Goal: Task Accomplishment & Management: Complete application form

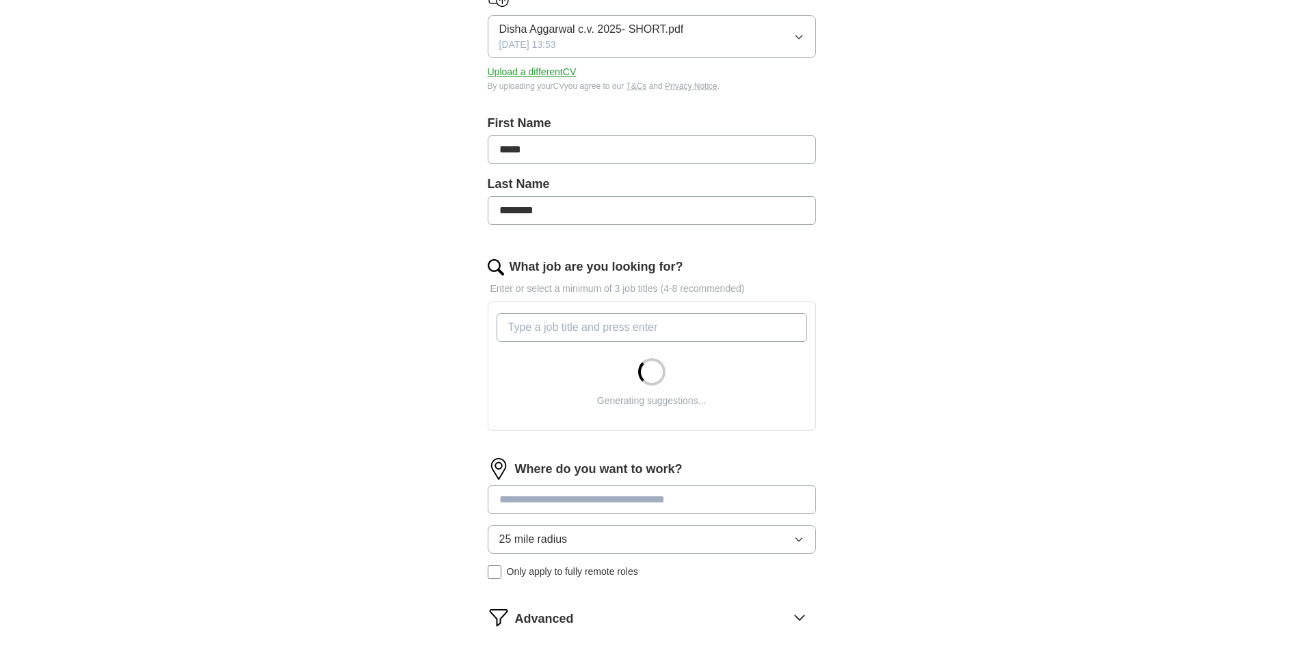
scroll to position [204, 0]
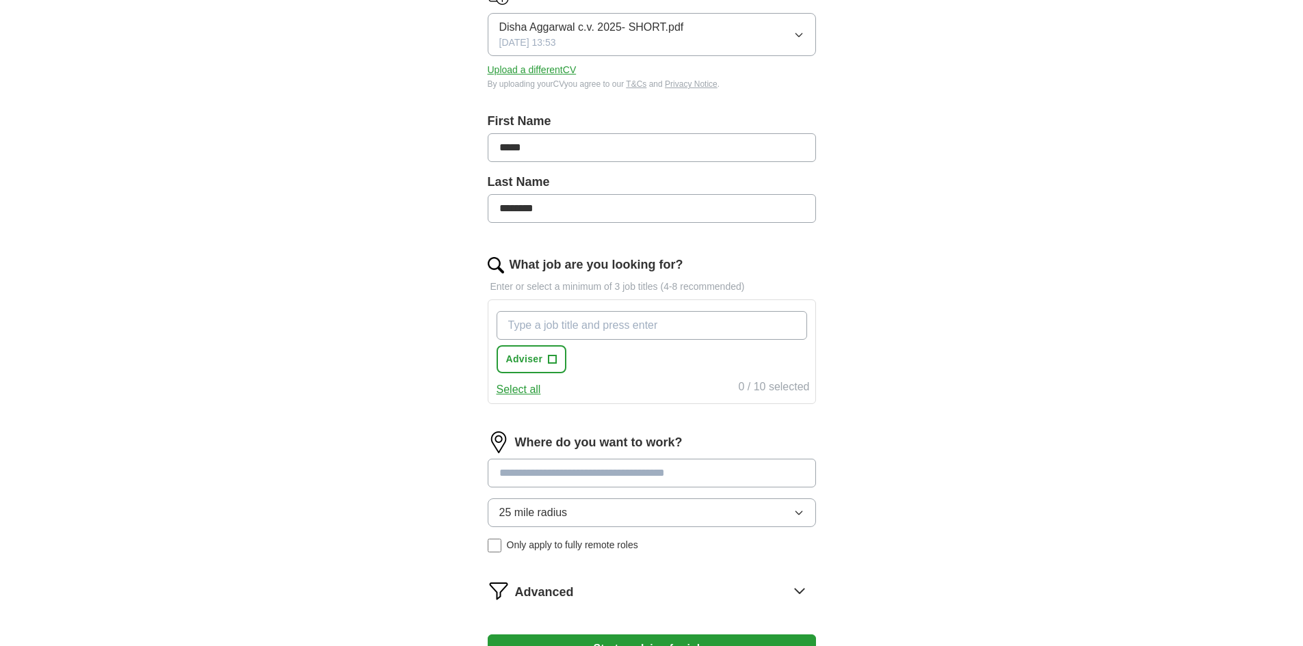
click at [571, 331] on input "What job are you looking for?" at bounding box center [652, 325] width 311 height 29
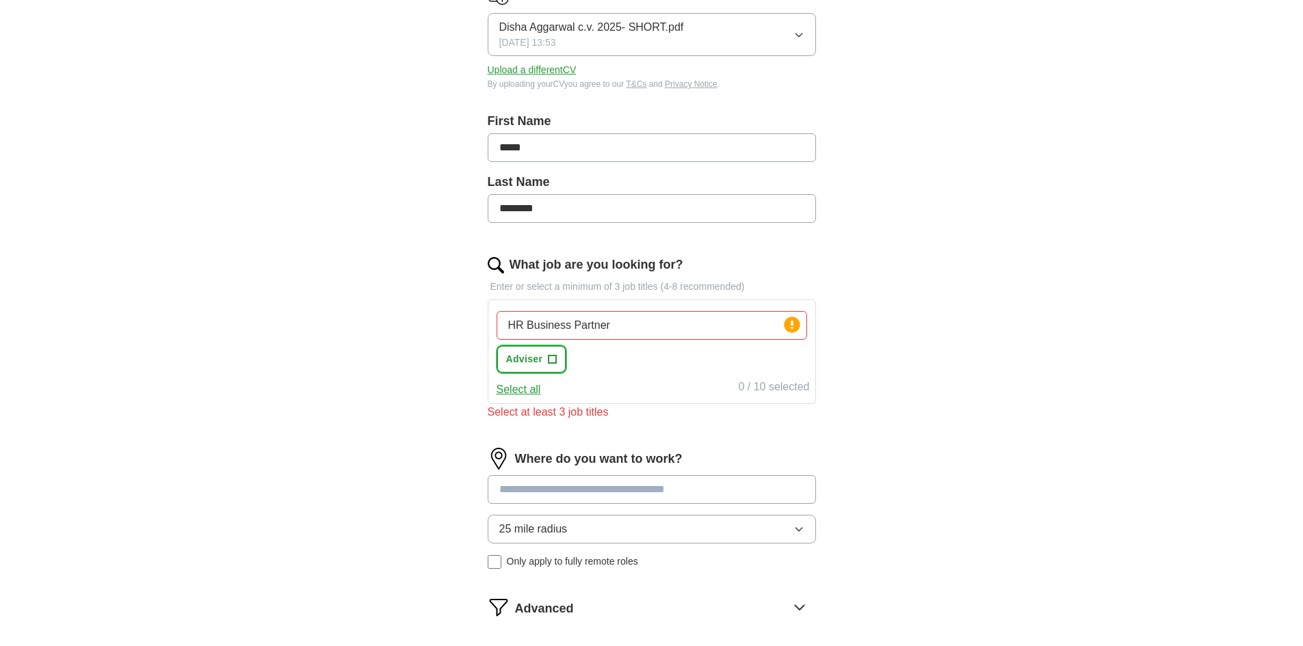
click at [556, 358] on span "+" at bounding box center [553, 359] width 8 height 11
click at [632, 330] on input "HR Business Partner" at bounding box center [652, 325] width 311 height 29
click at [590, 320] on input "HR Business Partner" at bounding box center [652, 325] width 311 height 29
drag, startPoint x: 620, startPoint y: 326, endPoint x: 485, endPoint y: 326, distance: 134.8
click at [485, 326] on div "Let ApplyIQ do the hard work of searching and applying for jobs. Just tell us w…" at bounding box center [652, 315] width 438 height 802
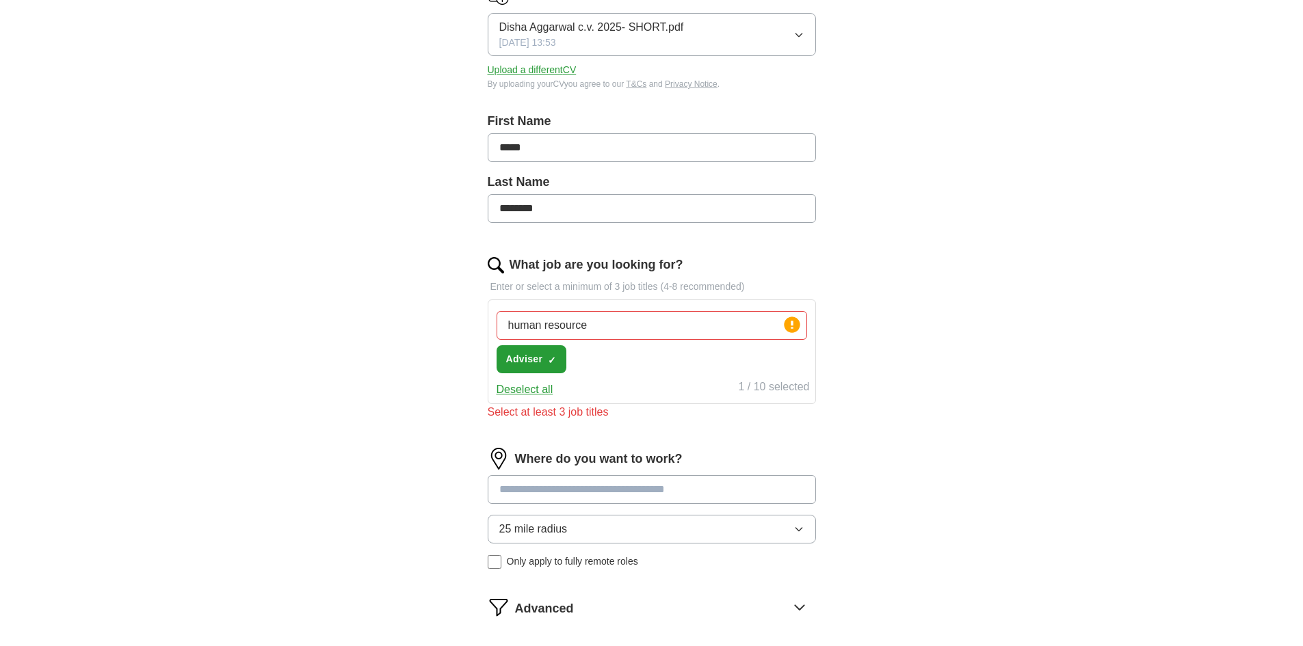
type input "human resources"
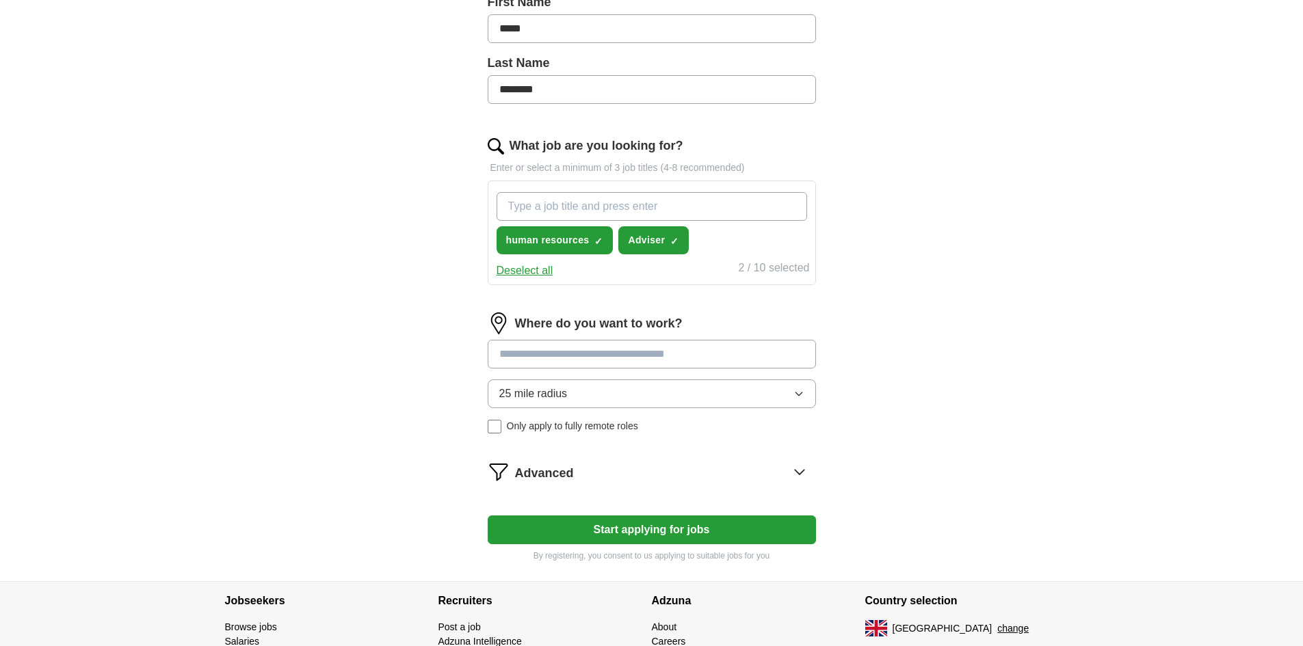
scroll to position [311, 0]
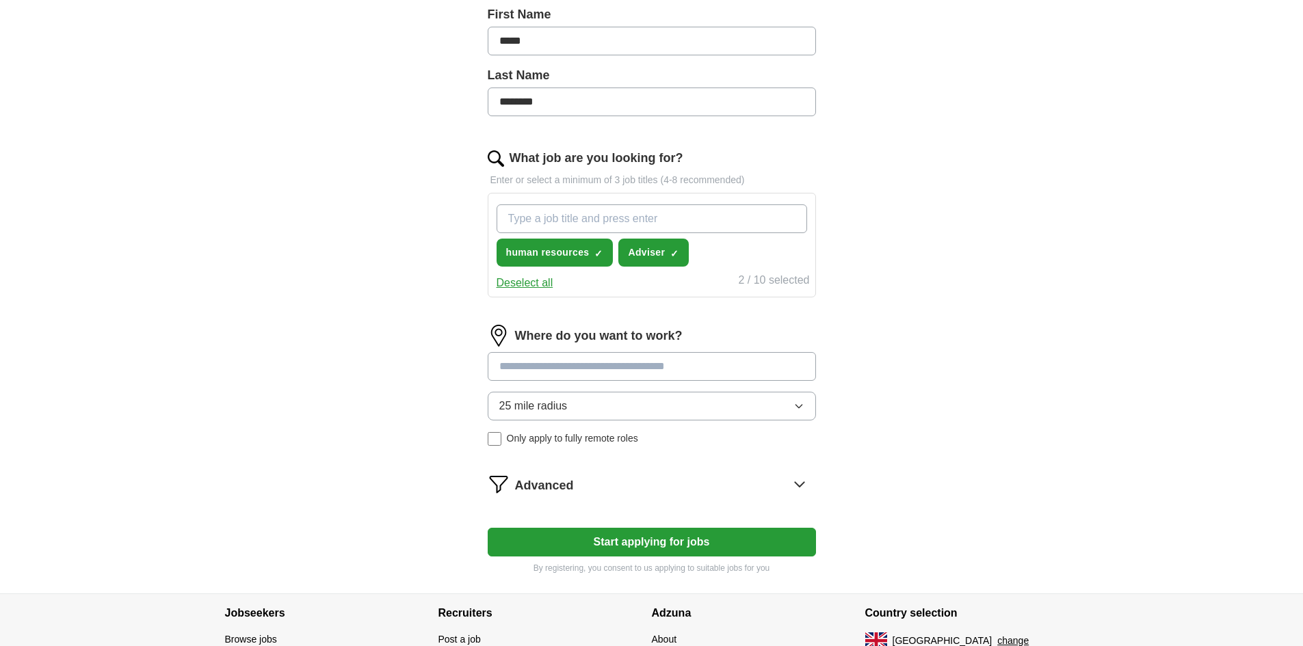
click at [584, 223] on input "What job are you looking for?" at bounding box center [652, 219] width 311 height 29
type input "HR business partner"
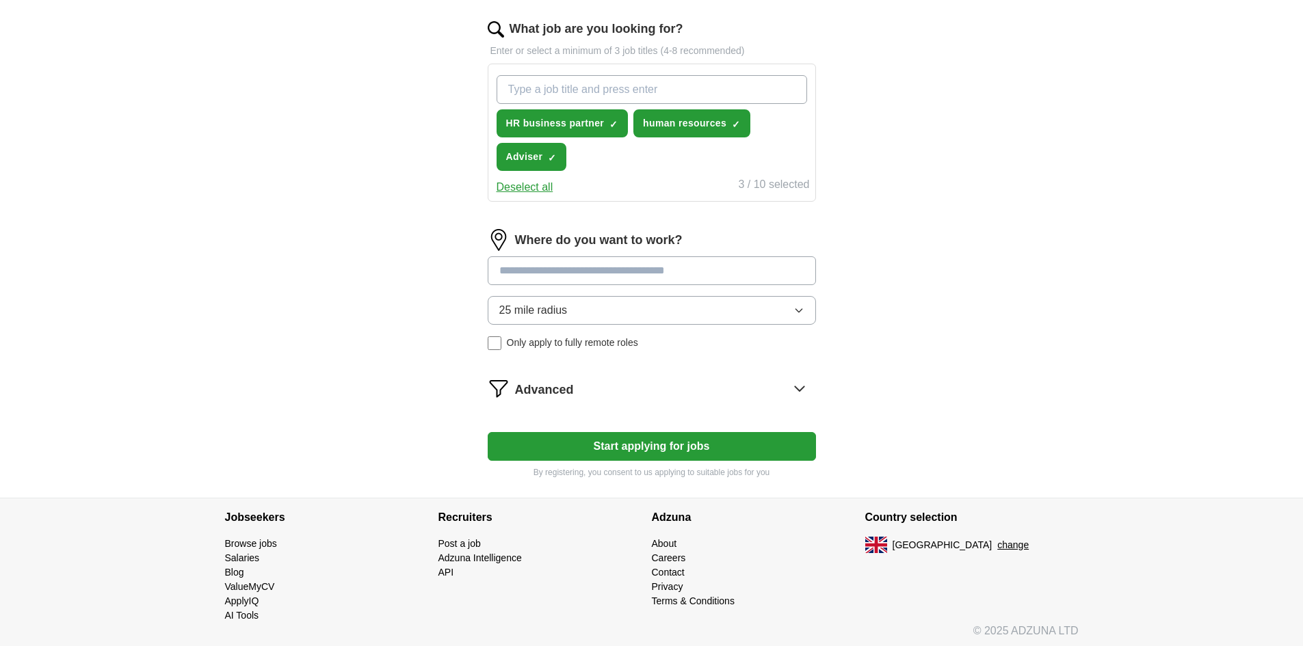
scroll to position [444, 0]
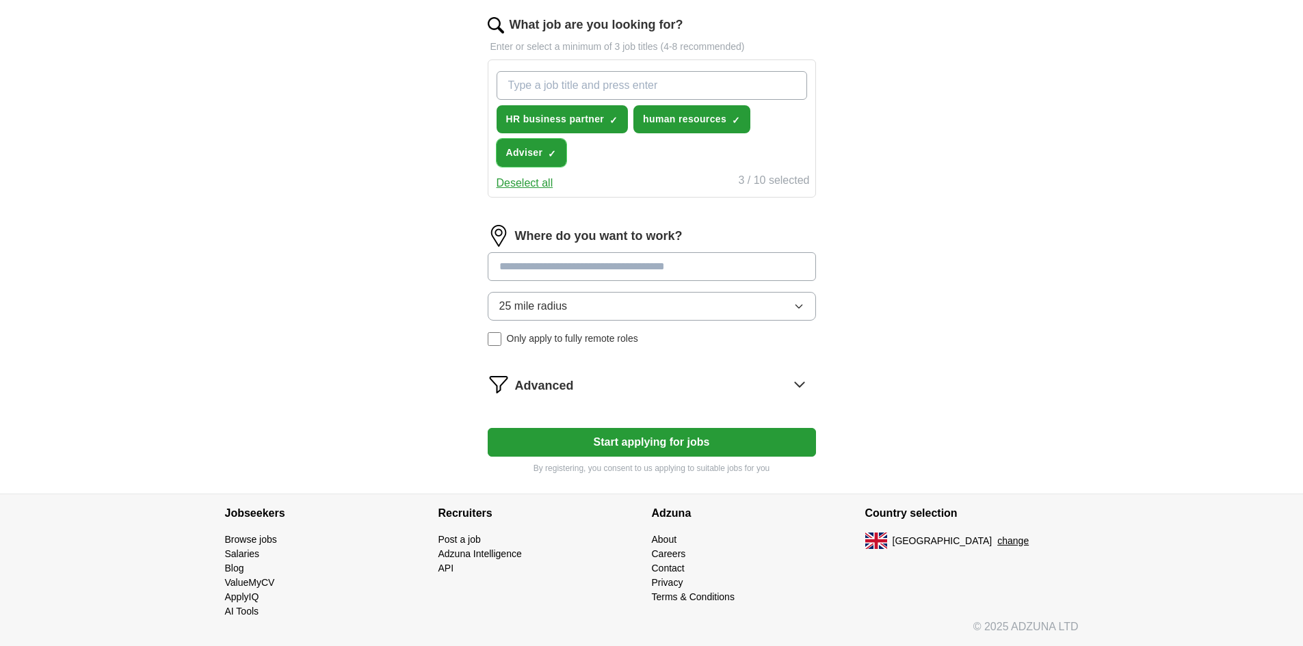
click at [0, 0] on span "×" at bounding box center [0, 0] width 0 height 0
click at [529, 88] on input "What job are you looking for?" at bounding box center [652, 85] width 311 height 29
type input "Senior HR Advisor"
click at [620, 277] on input at bounding box center [652, 266] width 328 height 29
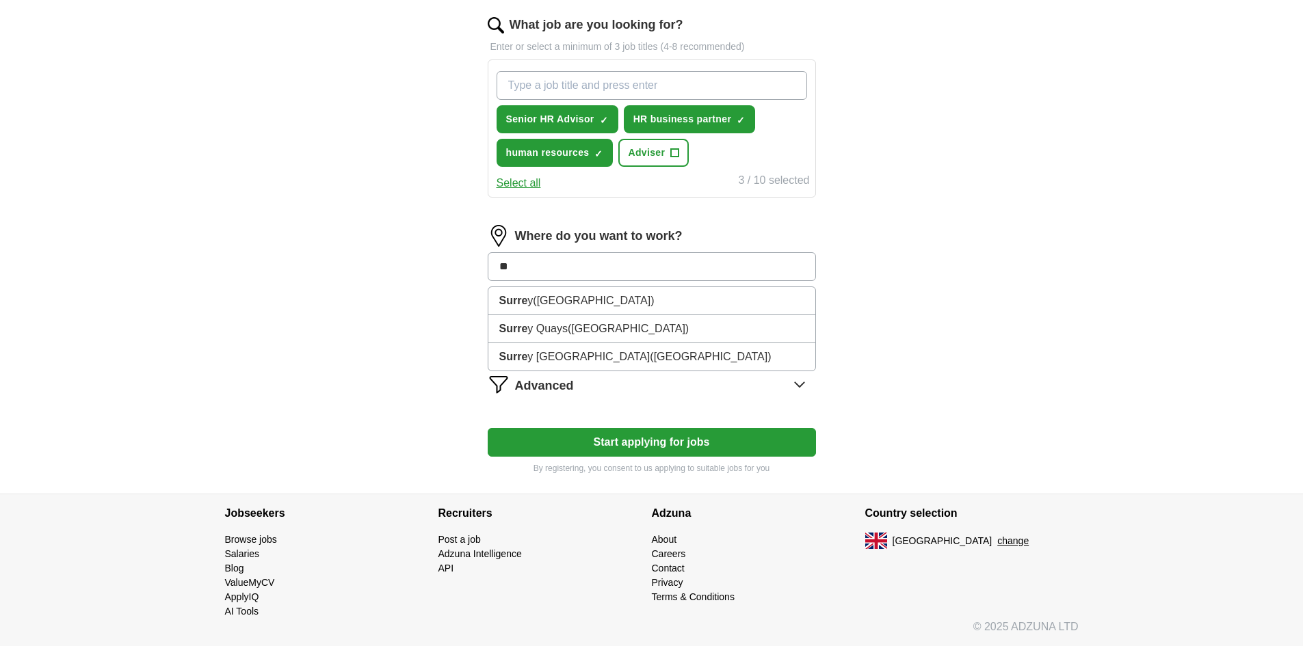
type input "*"
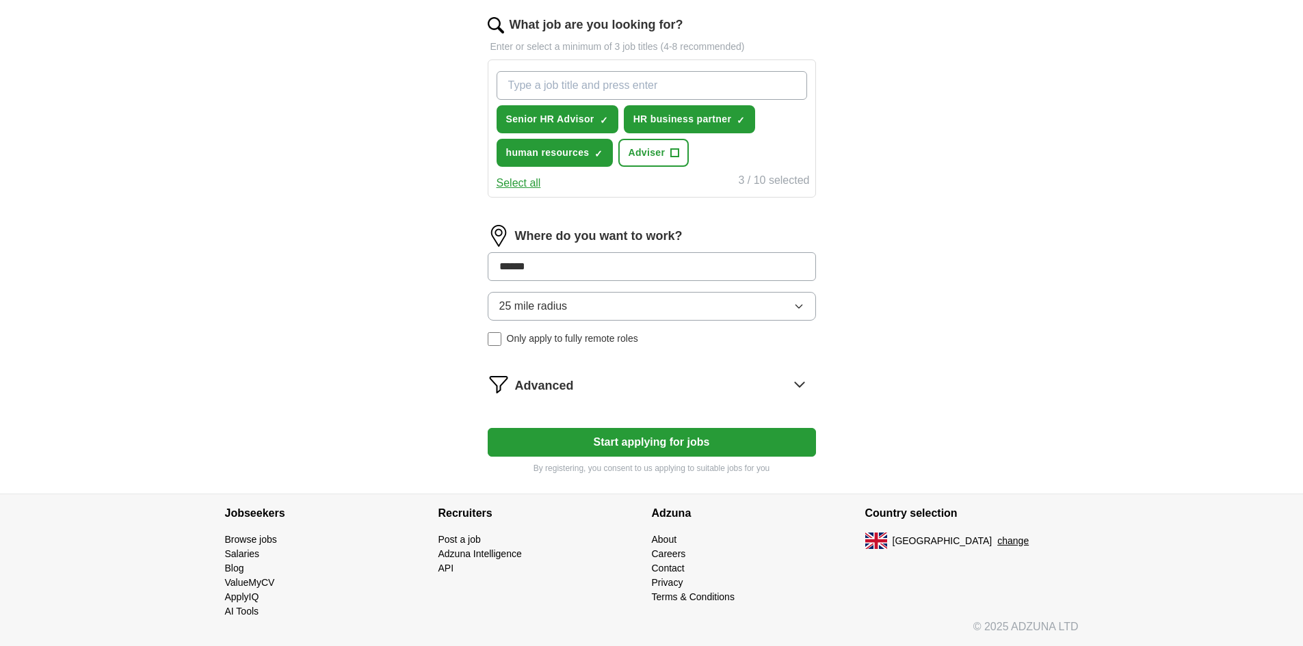
type input "*******"
click at [616, 301] on span "([GEOGRAPHIC_DATA])" at bounding box center [665, 301] width 121 height 12
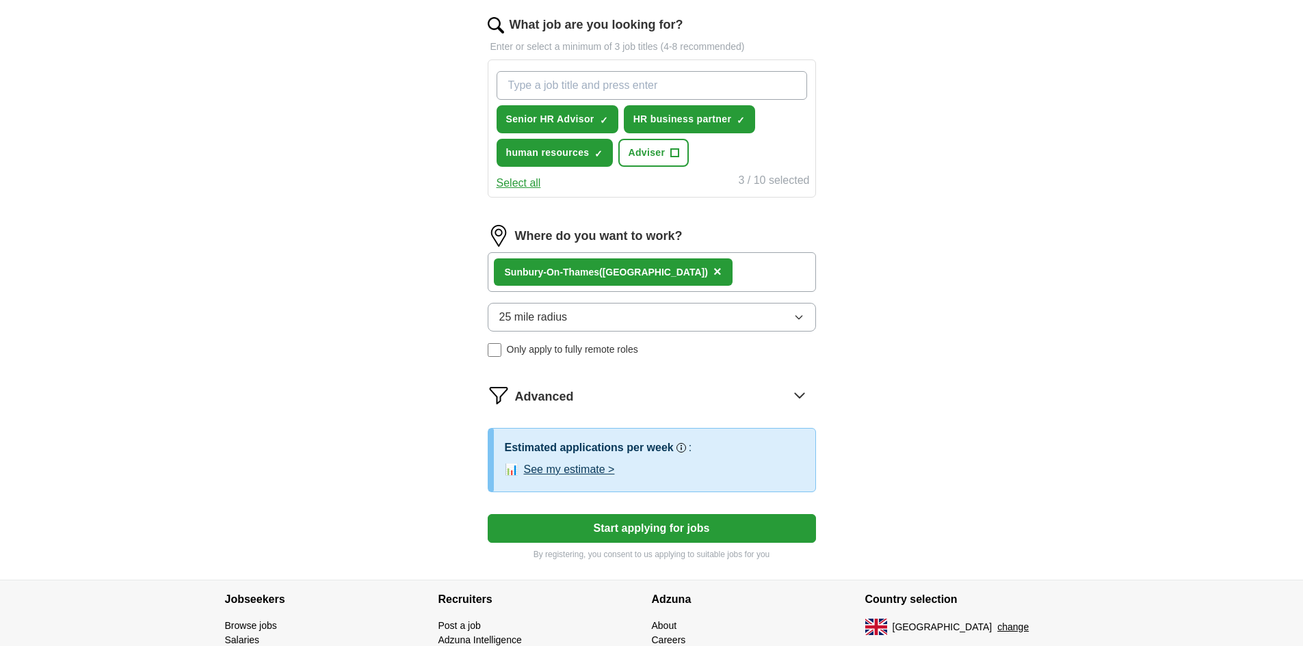
scroll to position [530, 0]
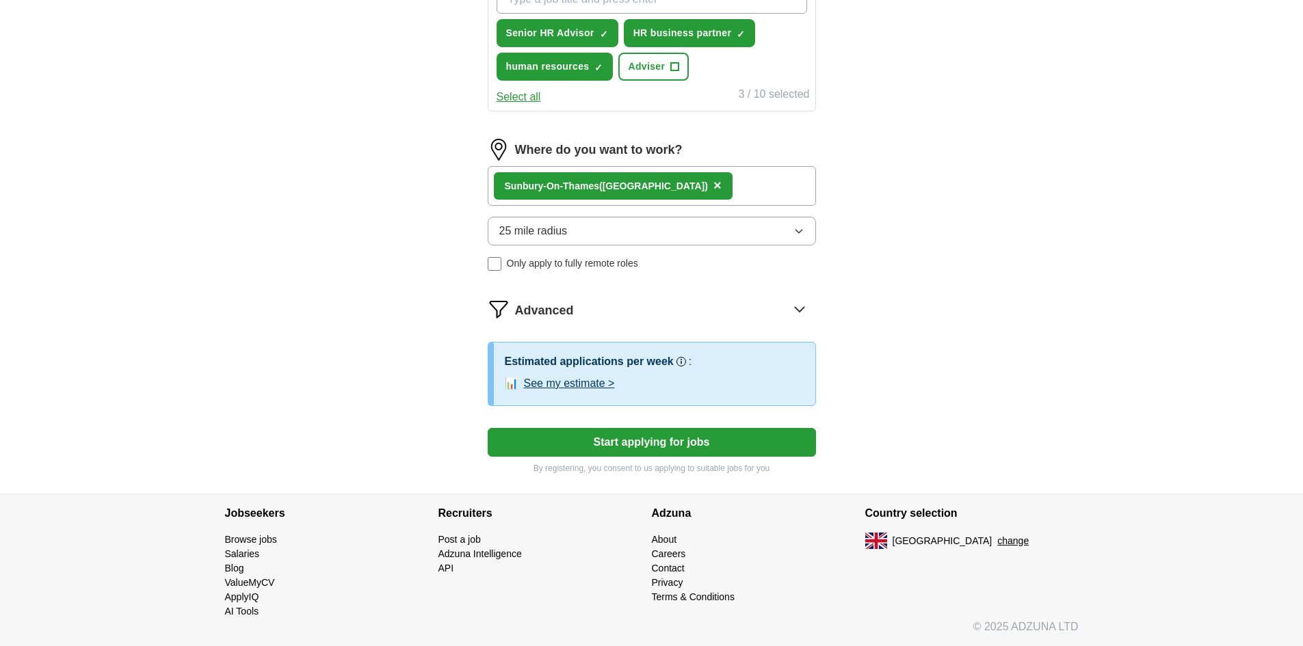
click at [626, 233] on button "25 mile radius" at bounding box center [652, 231] width 328 height 29
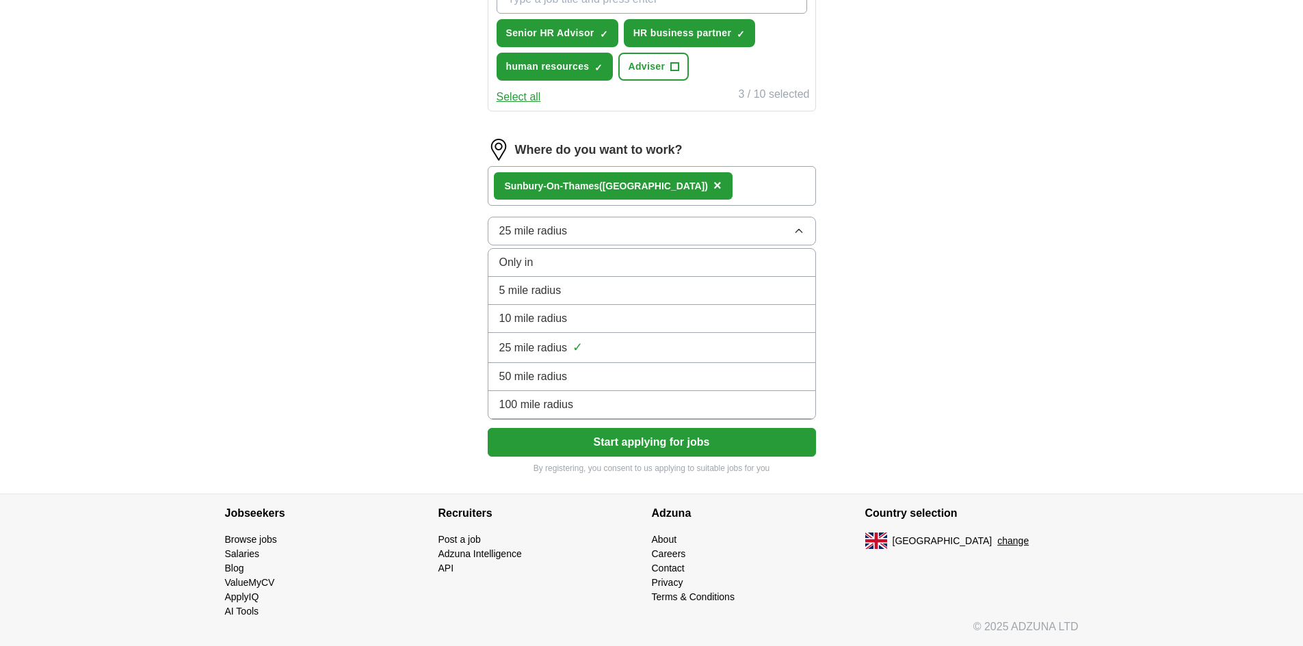
click at [596, 312] on div "10 mile radius" at bounding box center [651, 319] width 305 height 16
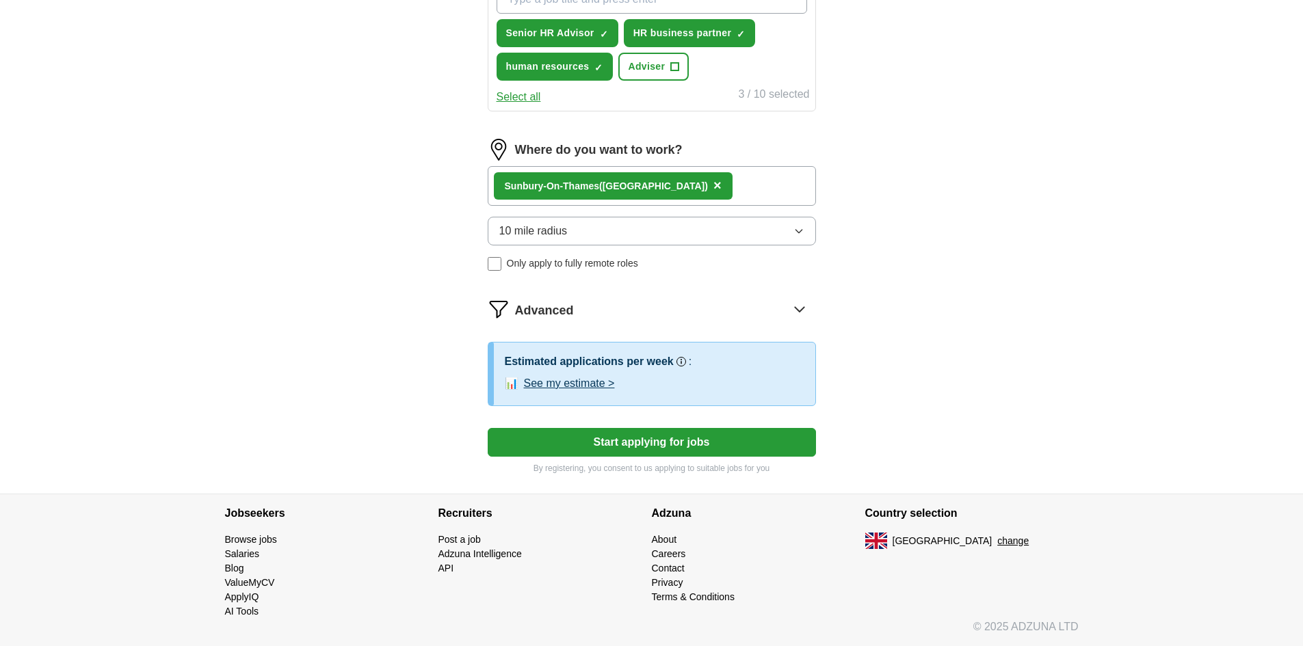
click at [628, 443] on button "Start applying for jobs" at bounding box center [652, 442] width 328 height 29
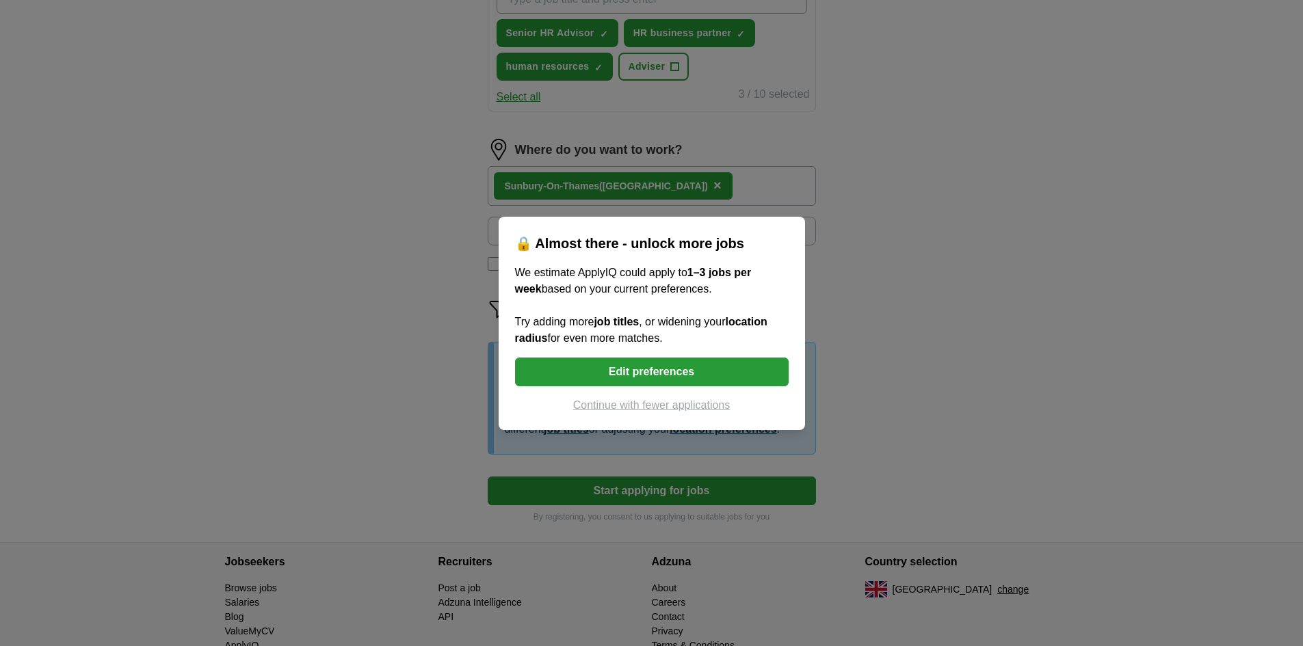
click at [629, 367] on button "Edit preferences" at bounding box center [652, 372] width 274 height 29
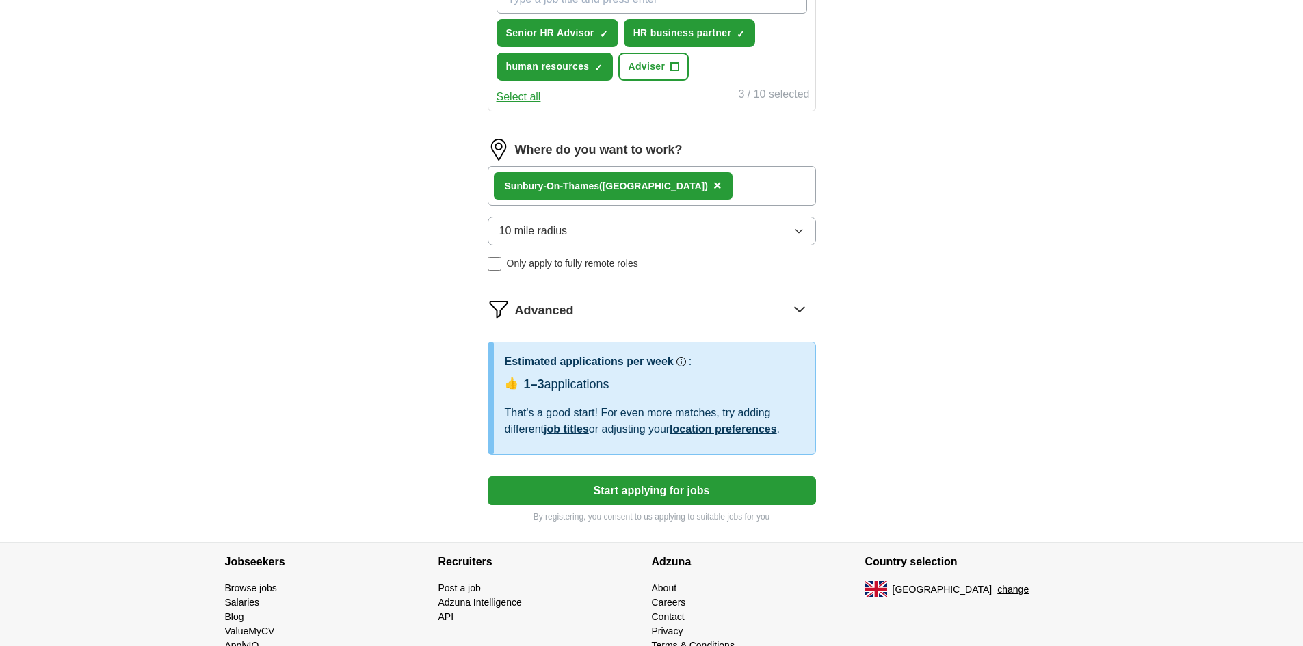
click at [611, 224] on button "10 mile radius" at bounding box center [652, 231] width 328 height 29
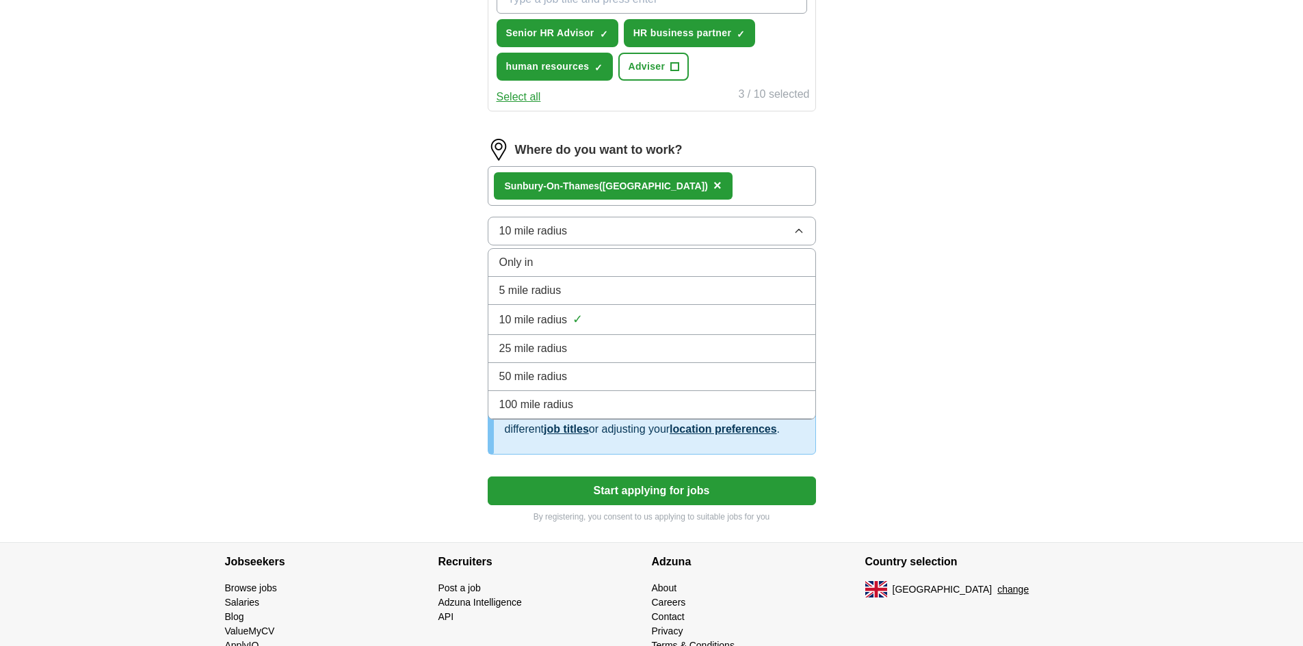
click at [612, 343] on div "25 mile radius" at bounding box center [651, 349] width 305 height 16
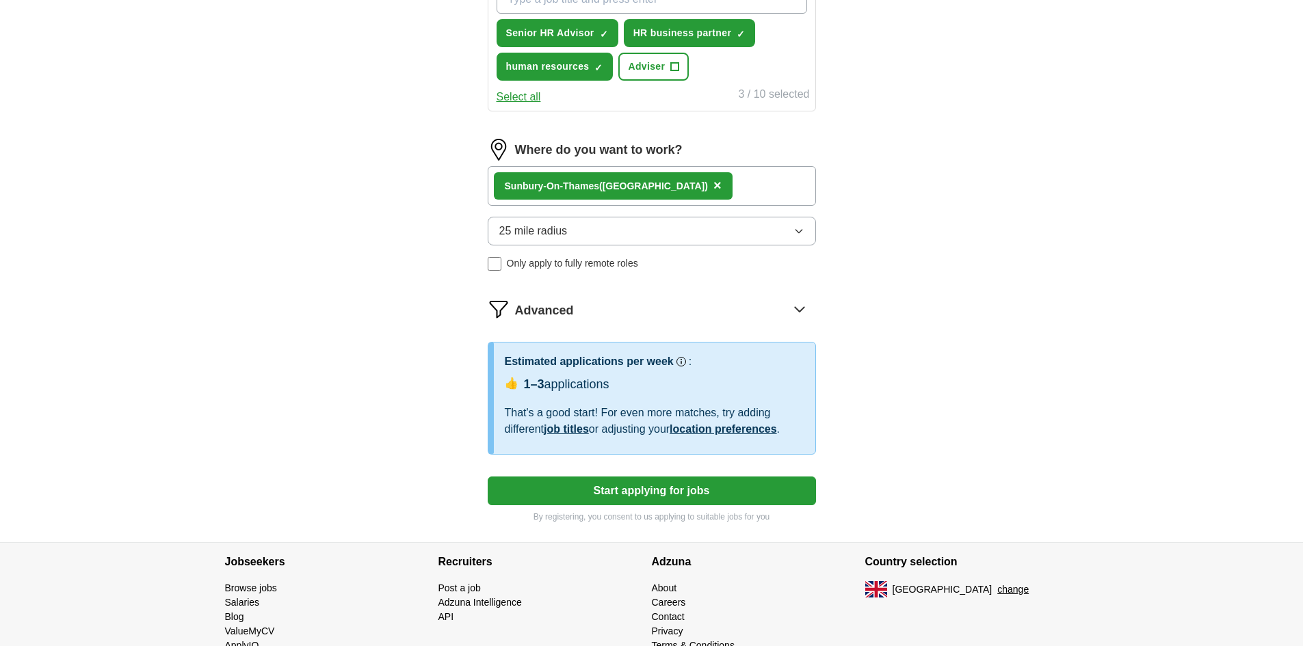
click at [655, 486] on button "Start applying for jobs" at bounding box center [652, 491] width 328 height 29
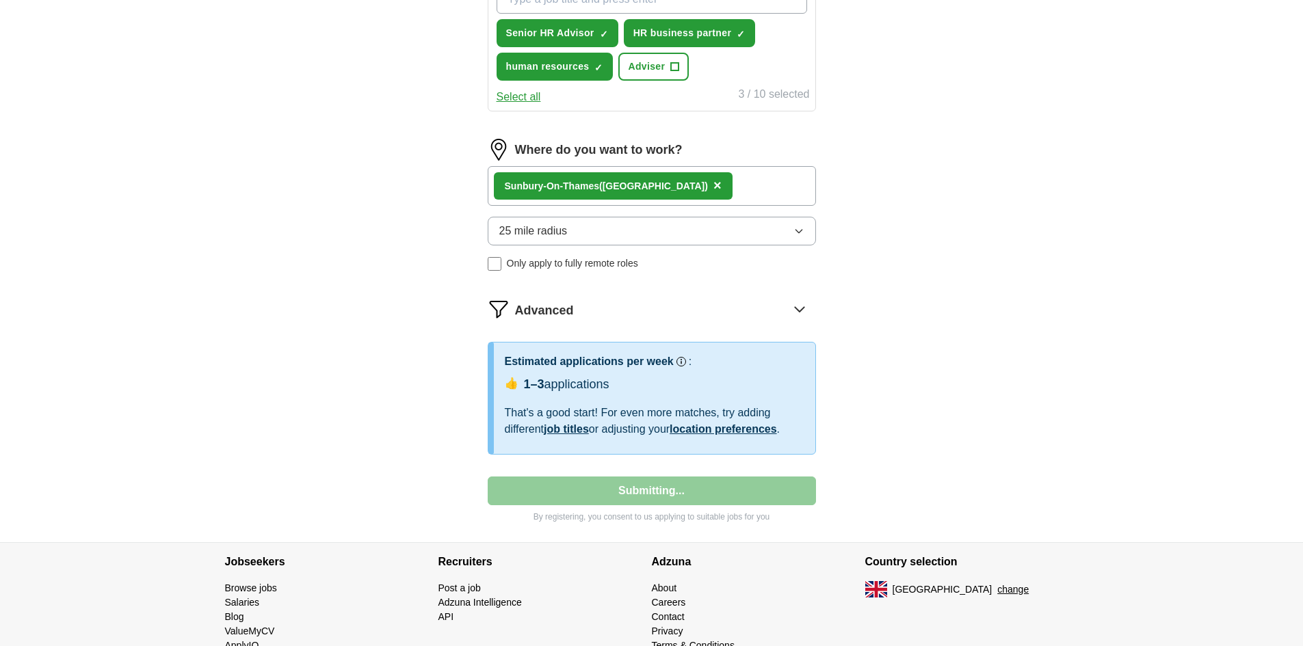
select select "**"
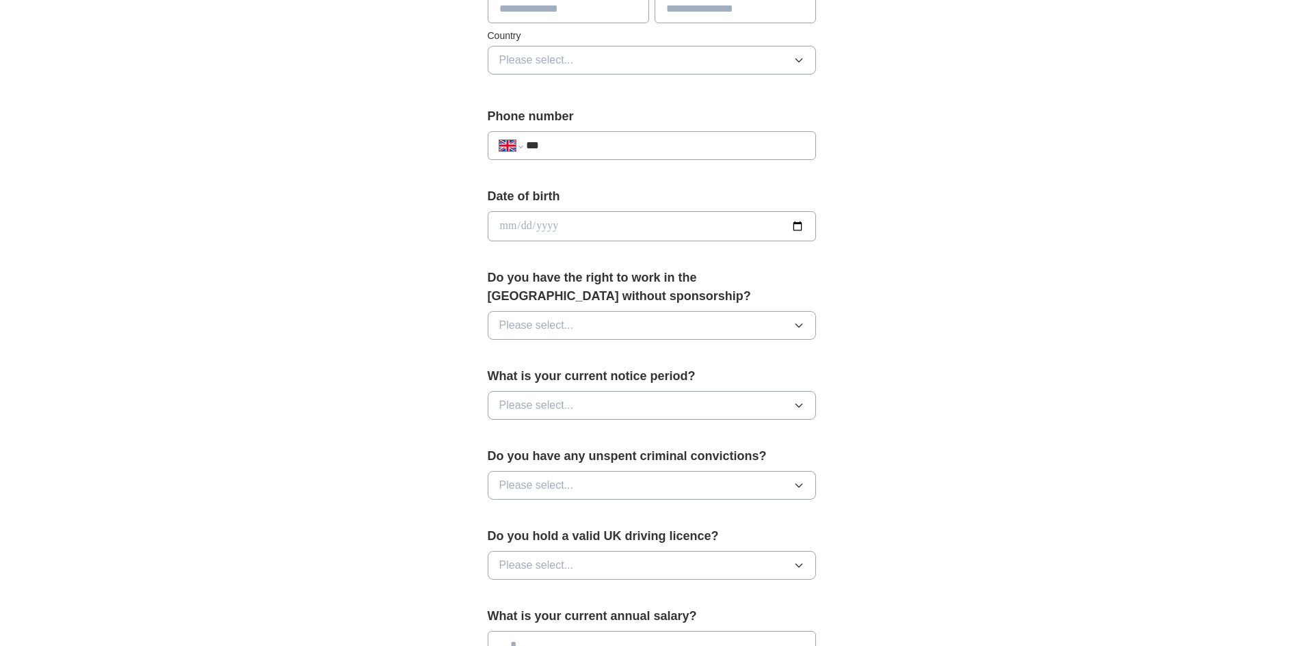
scroll to position [513, 0]
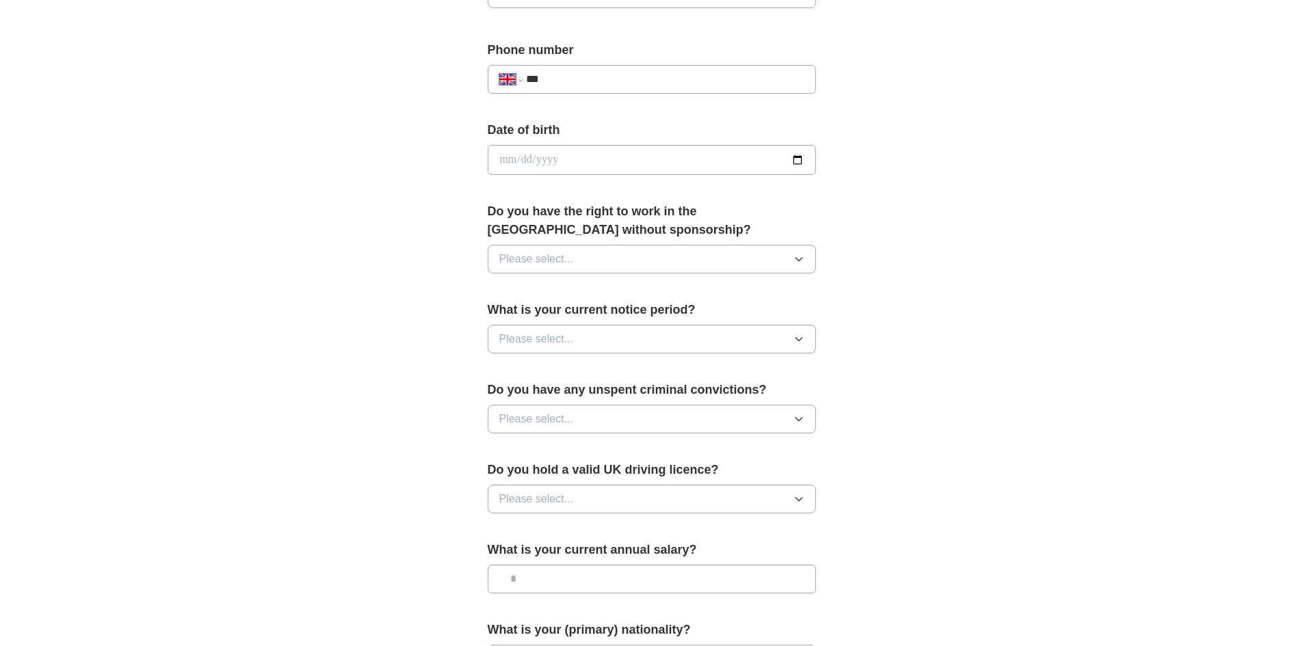
click at [612, 255] on button "Please select..." at bounding box center [652, 259] width 328 height 29
click at [595, 285] on div "Yes" at bounding box center [651, 291] width 305 height 16
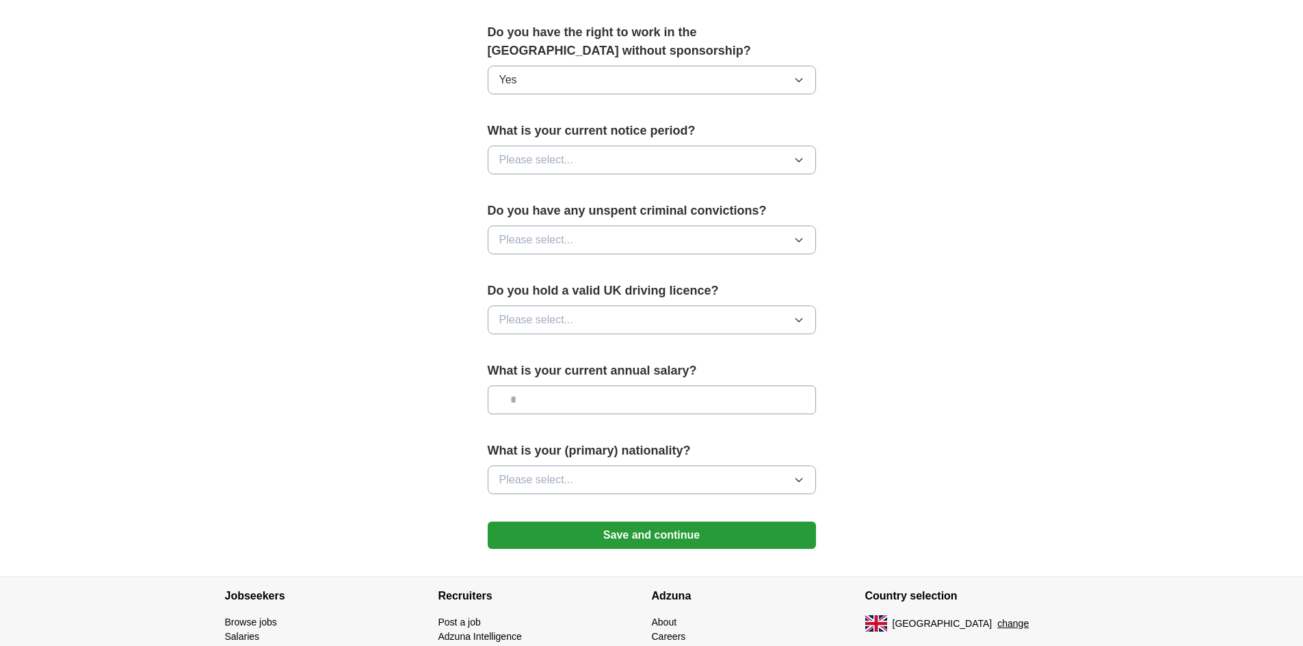
scroll to position [693, 0]
click at [575, 148] on button "Please select..." at bounding box center [652, 159] width 328 height 29
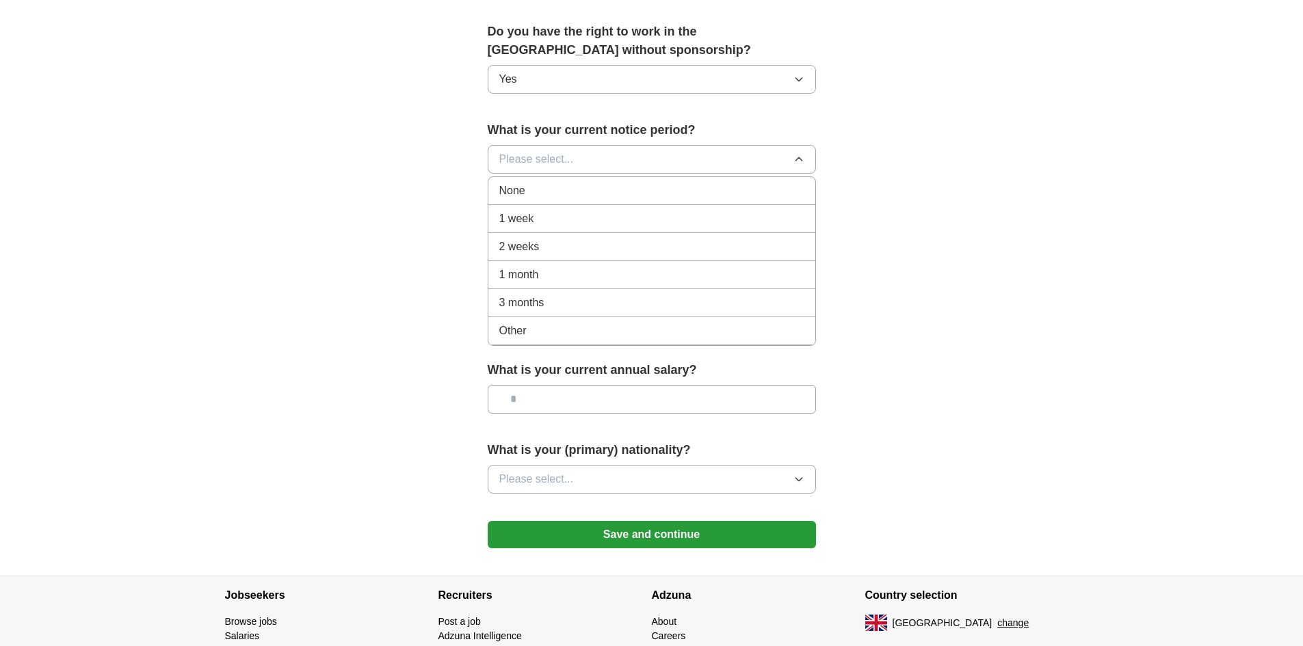
click at [579, 226] on div "1 week" at bounding box center [651, 219] width 305 height 16
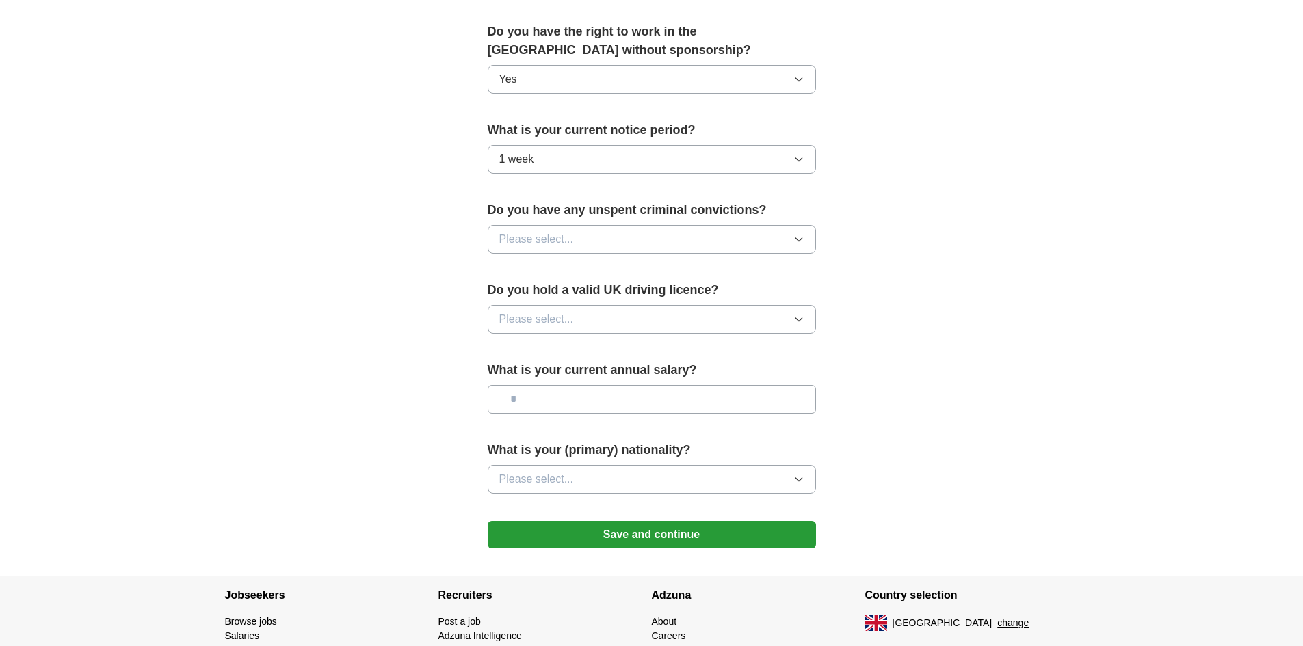
scroll to position [775, 0]
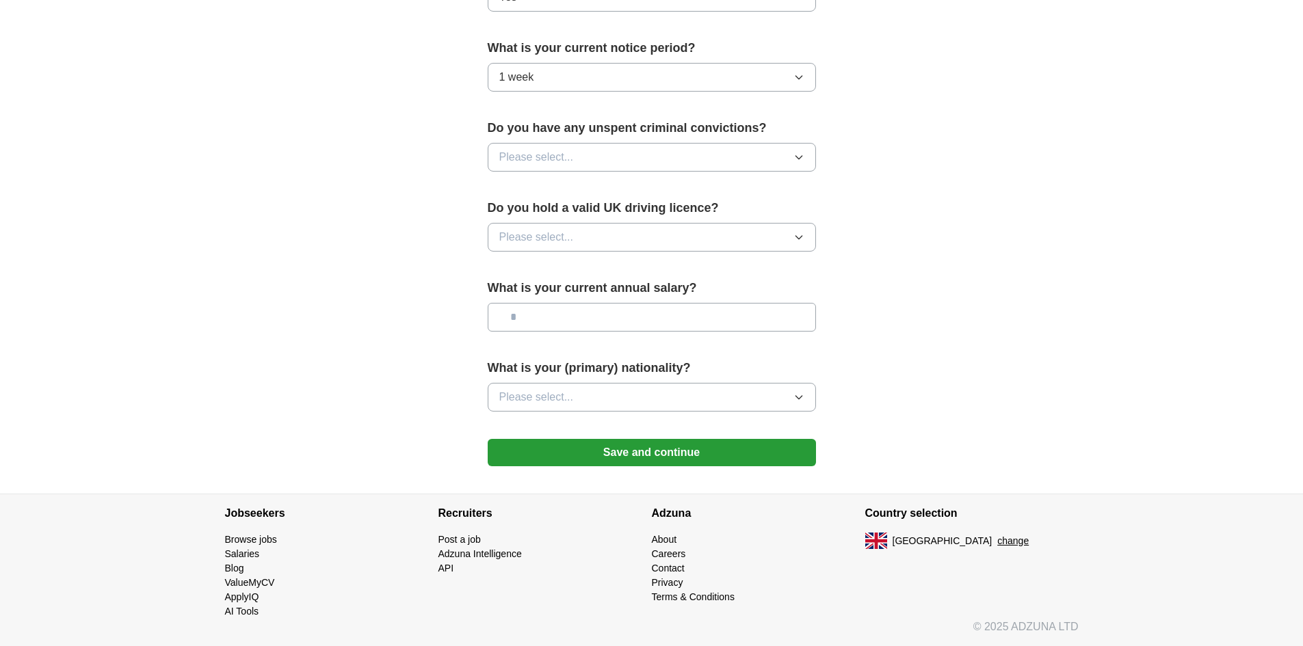
click at [568, 157] on span "Please select..." at bounding box center [536, 157] width 75 height 16
click at [562, 219] on div "No" at bounding box center [651, 217] width 305 height 16
click at [569, 235] on span "Please select..." at bounding box center [536, 237] width 75 height 16
click at [566, 274] on div "Yes" at bounding box center [651, 269] width 305 height 16
click at [627, 439] on button "Save and continue" at bounding box center [652, 452] width 328 height 27
